Goal: Information Seeking & Learning: Learn about a topic

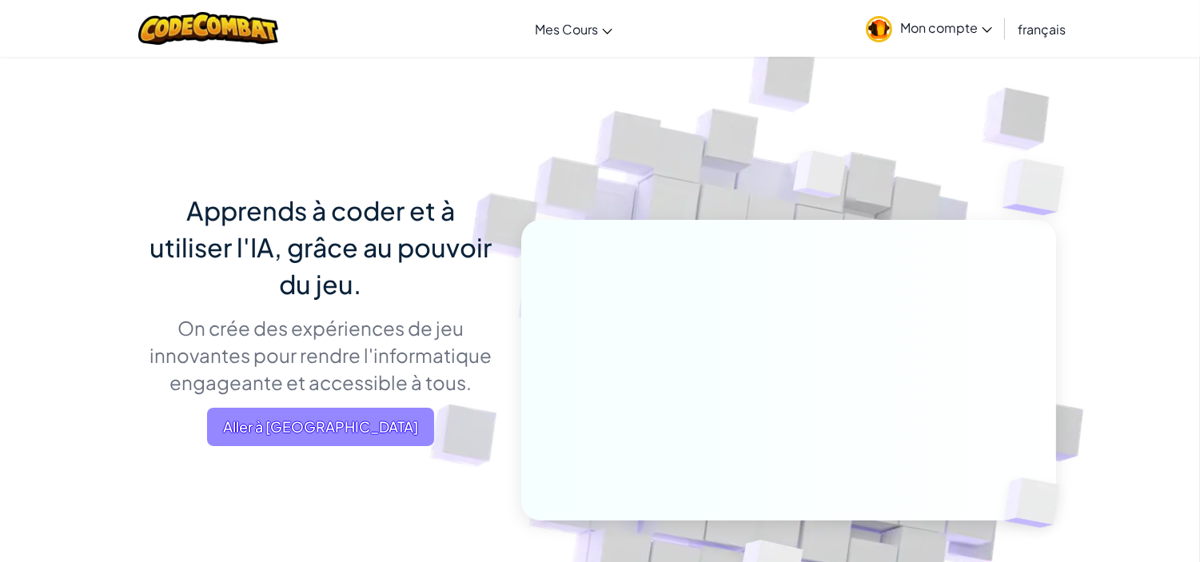
click at [301, 422] on span "Aller à [GEOGRAPHIC_DATA]" at bounding box center [320, 427] width 227 height 38
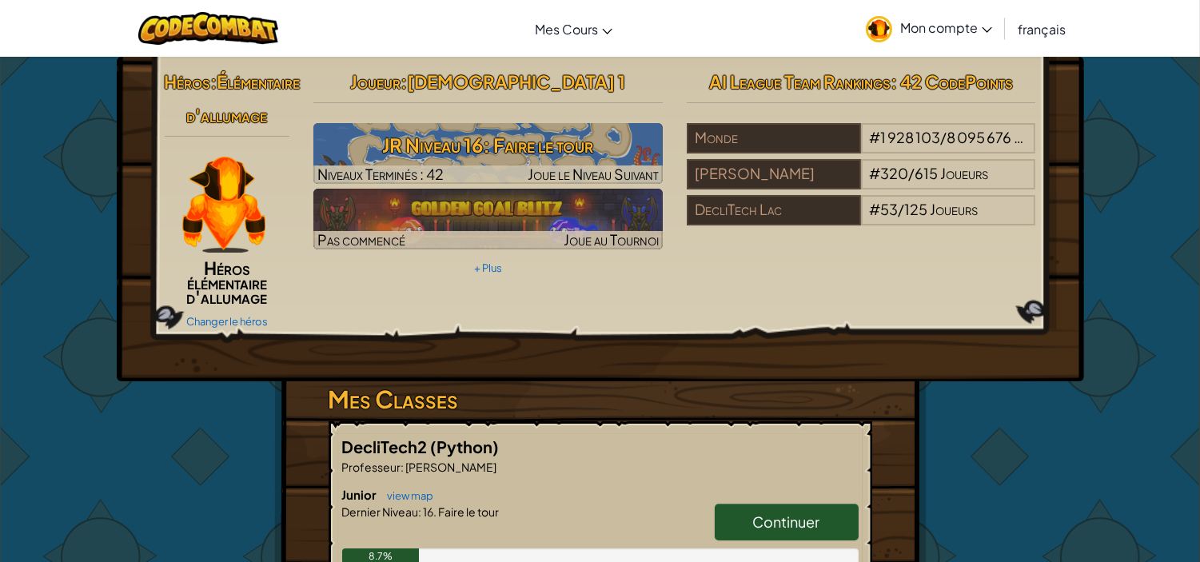
click at [546, 75] on span "[DEMOGRAPHIC_DATA] 1" at bounding box center [516, 81] width 218 height 22
drag, startPoint x: 548, startPoint y: 78, endPoint x: 456, endPoint y: 104, distance: 95.4
click at [456, 104] on div "Joueur : mahdimejri 1 JR Niveau 16: Faire le tour Niveaux Terminés : 42 Joue le…" at bounding box center [487, 172] width 373 height 215
click at [456, 104] on hr at bounding box center [487, 110] width 349 height 17
